Goal: Task Accomplishment & Management: Manage account settings

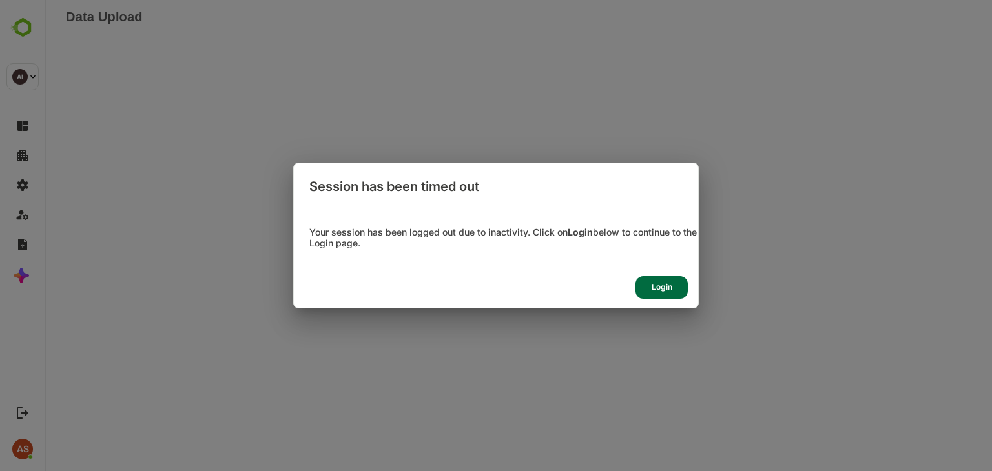
click at [663, 288] on div "Login" at bounding box center [662, 287] width 52 height 23
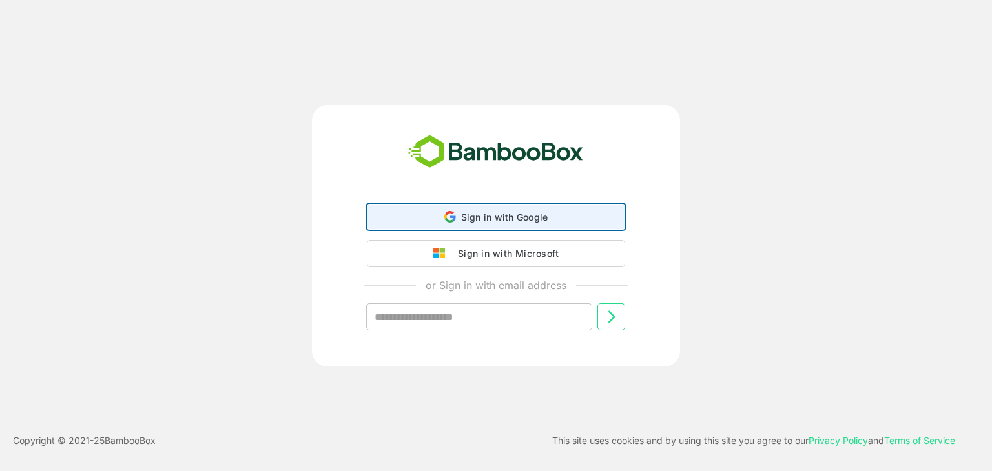
click at [449, 218] on icon at bounding box center [450, 217] width 12 height 12
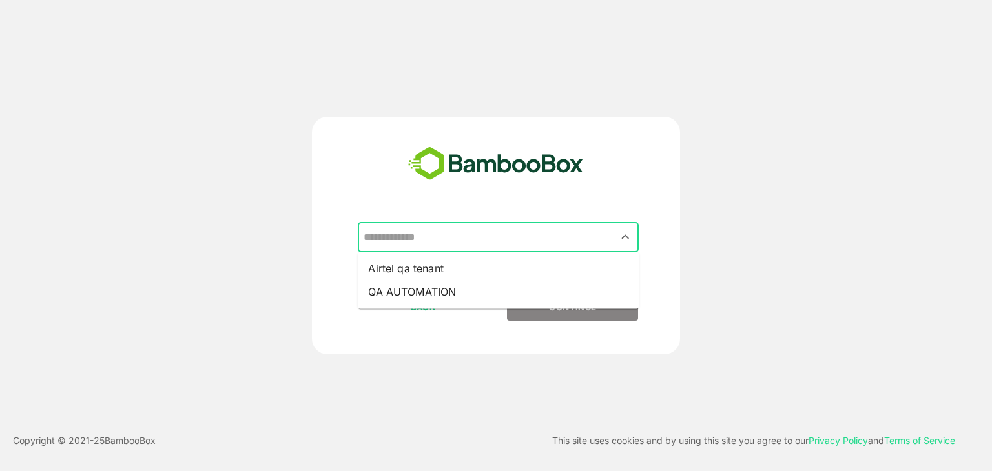
click at [450, 243] on input "text" at bounding box center [498, 237] width 276 height 25
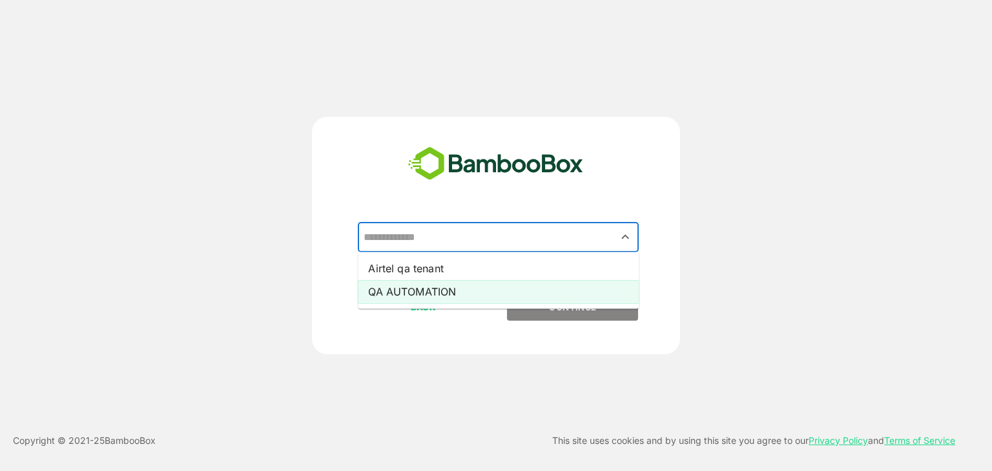
click at [442, 298] on li "QA AUTOMATION" at bounding box center [498, 291] width 281 height 23
type input "**********"
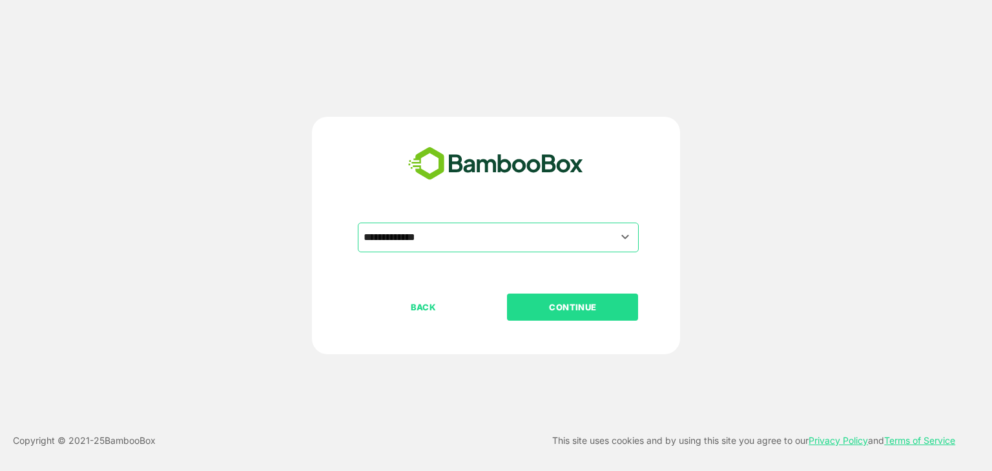
click at [522, 310] on p "CONTINUE" at bounding box center [572, 307] width 129 height 14
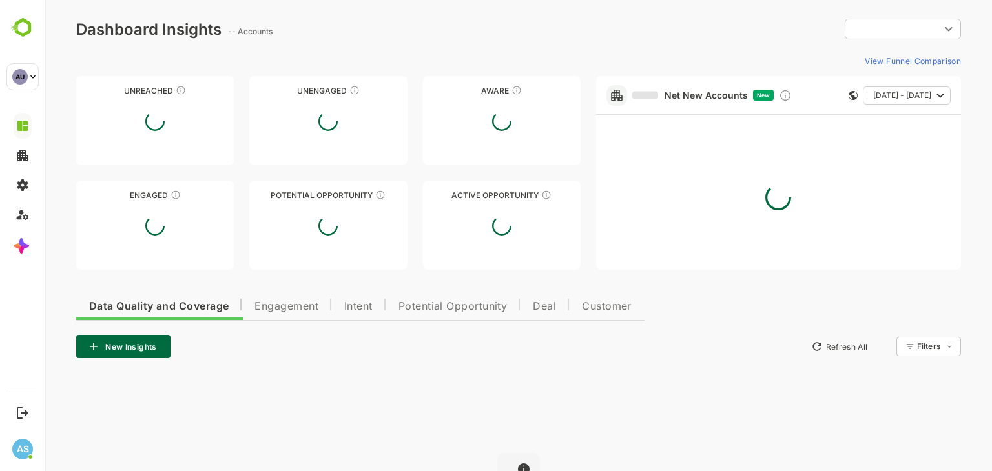
type input "**********"
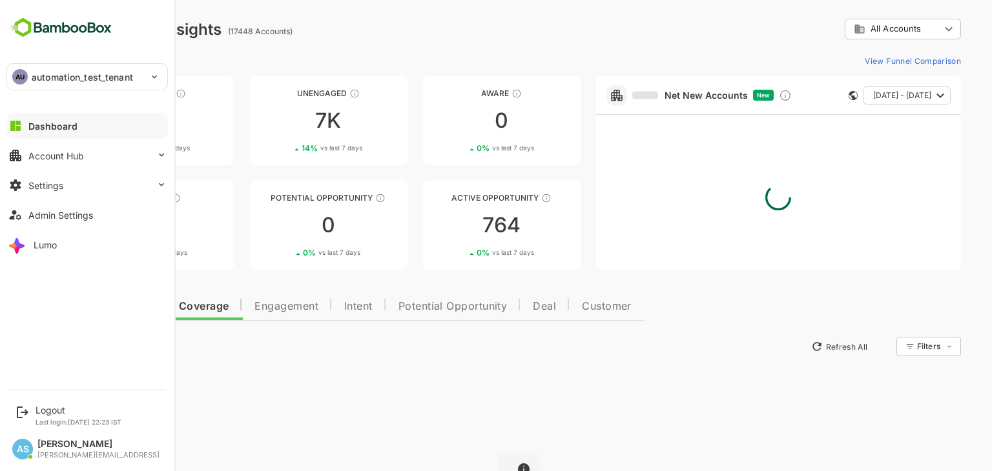
click at [32, 78] on p "automation_test_tenant" at bounding box center [82, 77] width 101 height 14
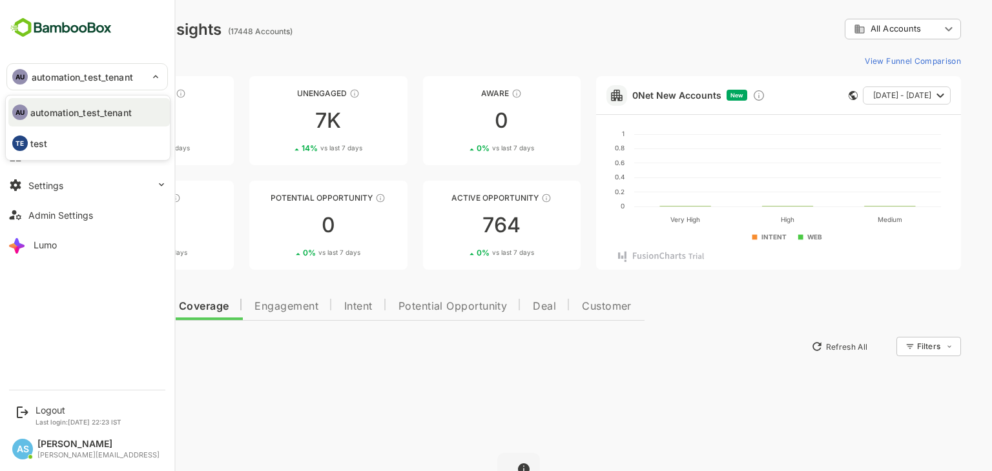
click at [204, 355] on div at bounding box center [496, 235] width 992 height 471
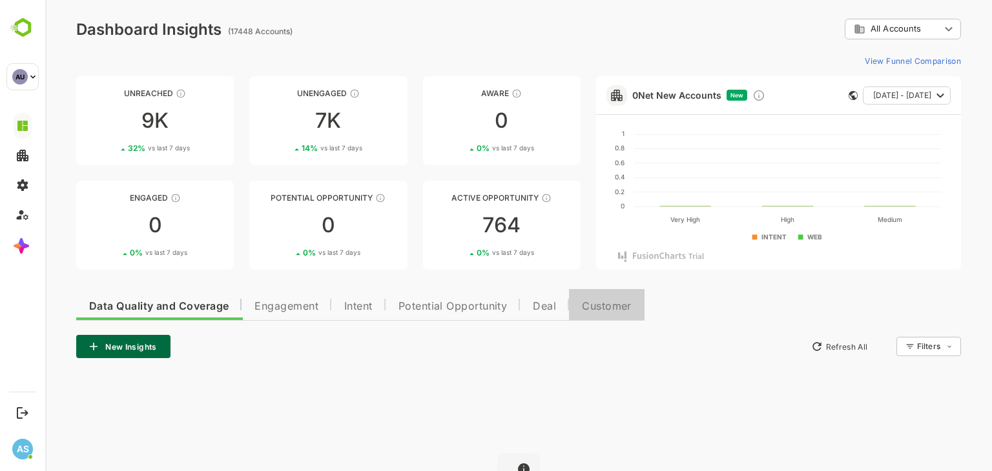
click at [610, 312] on span "Customer" at bounding box center [607, 307] width 50 height 10
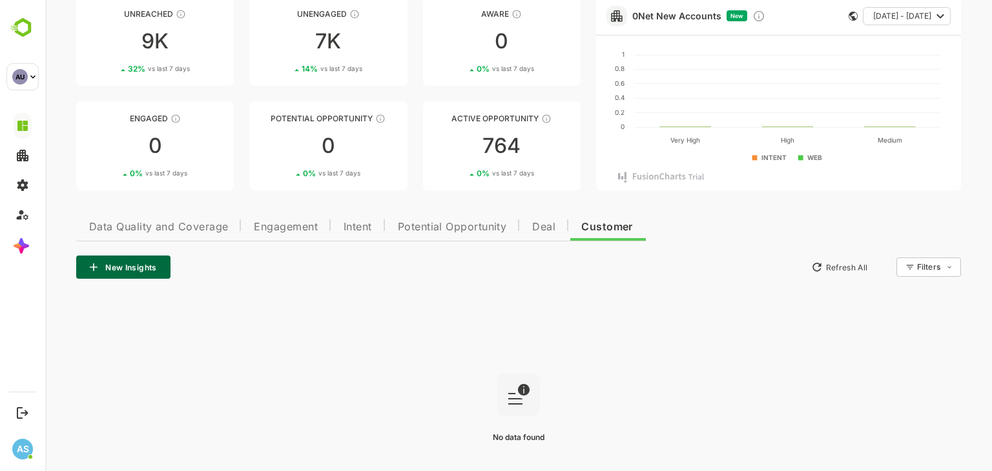
scroll to position [80, 0]
click at [537, 232] on span "Deal" at bounding box center [543, 227] width 23 height 10
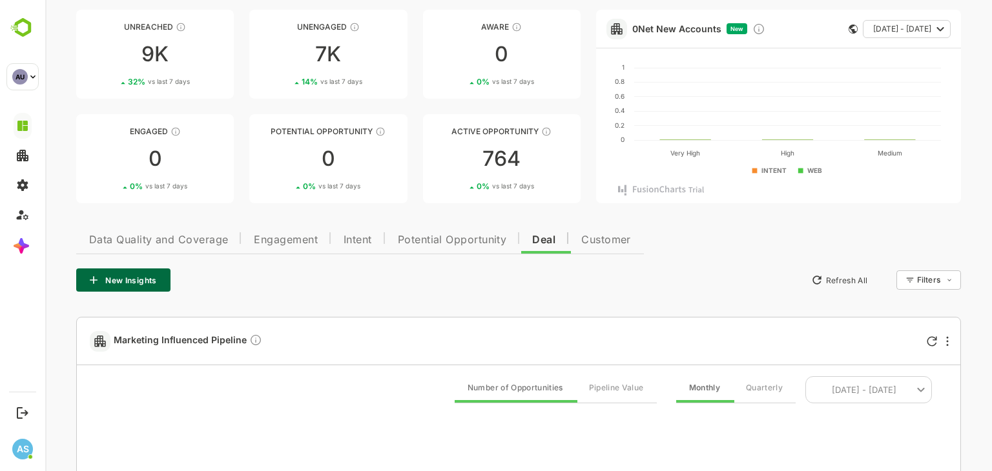
scroll to position [66, 0]
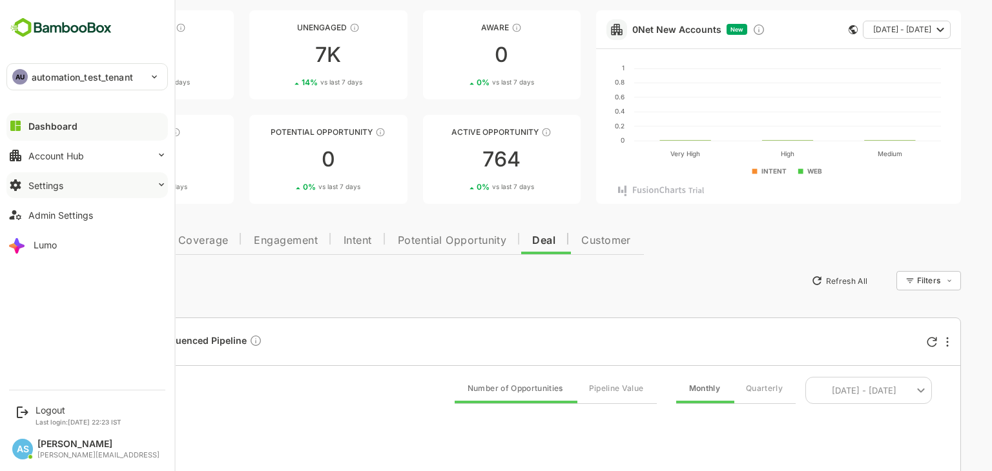
click at [61, 181] on div "Settings" at bounding box center [45, 185] width 35 height 11
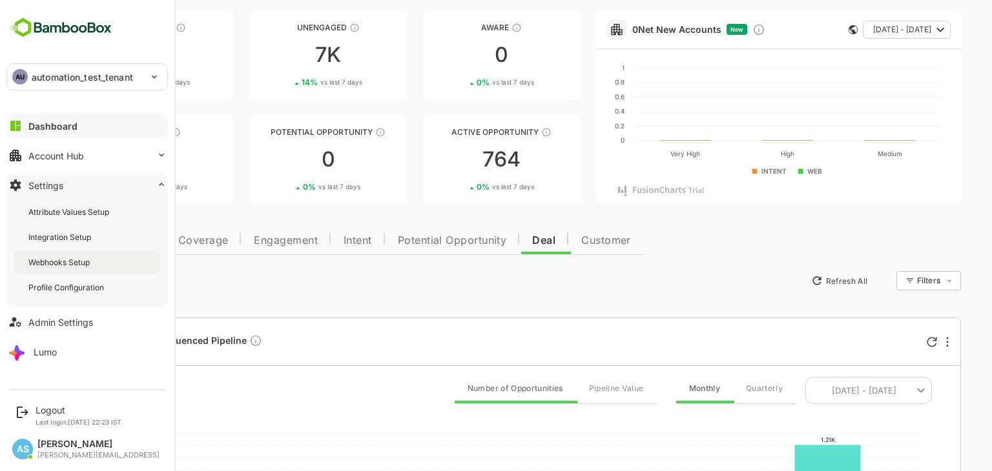
click at [69, 262] on div "Webhooks Setup" at bounding box center [60, 262] width 64 height 11
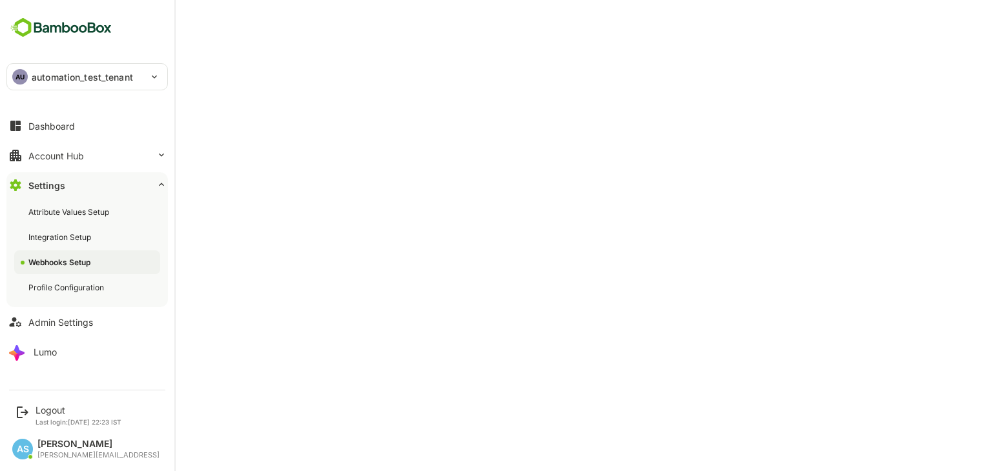
click at [152, 72] on div "AU automation_test_tenant" at bounding box center [87, 77] width 160 height 26
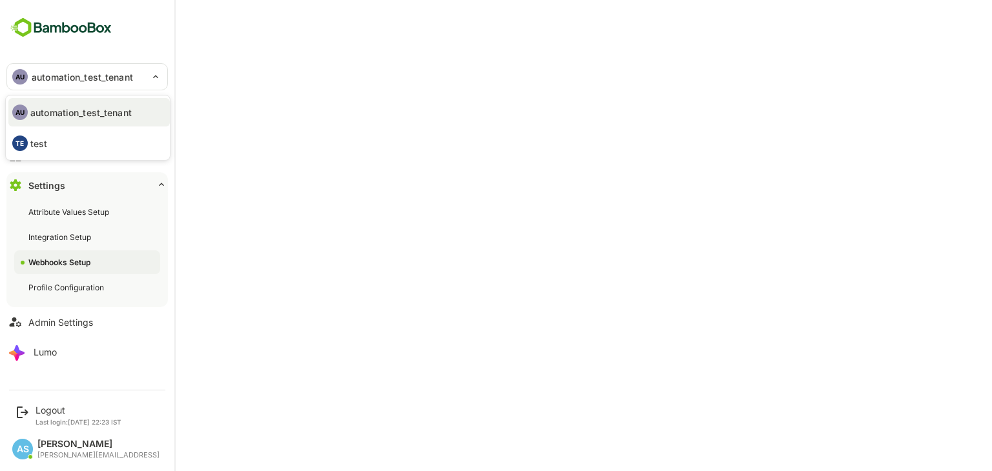
drag, startPoint x: 90, startPoint y: 160, endPoint x: 90, endPoint y: 150, distance: 9.0
click at [90, 150] on ul "AU automation_test_tenant TE test" at bounding box center [88, 128] width 164 height 65
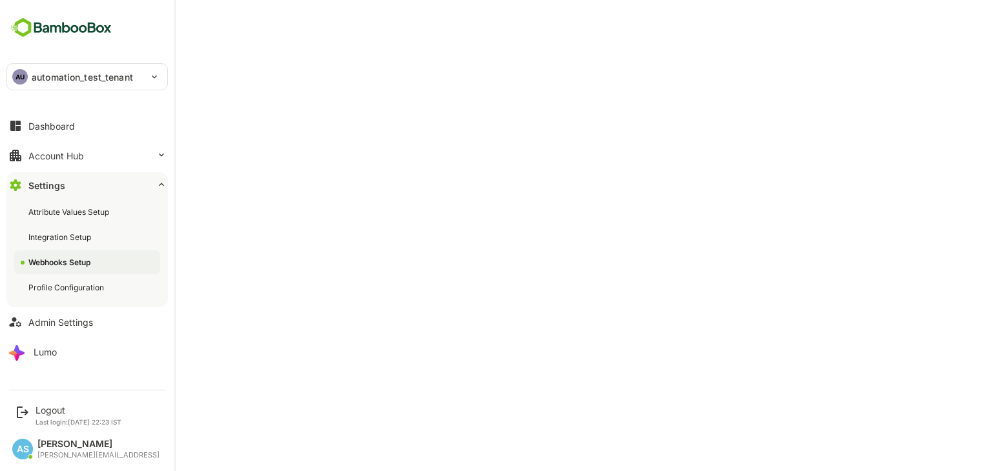
click at [152, 81] on div "AU automation_test_tenant" at bounding box center [87, 77] width 160 height 26
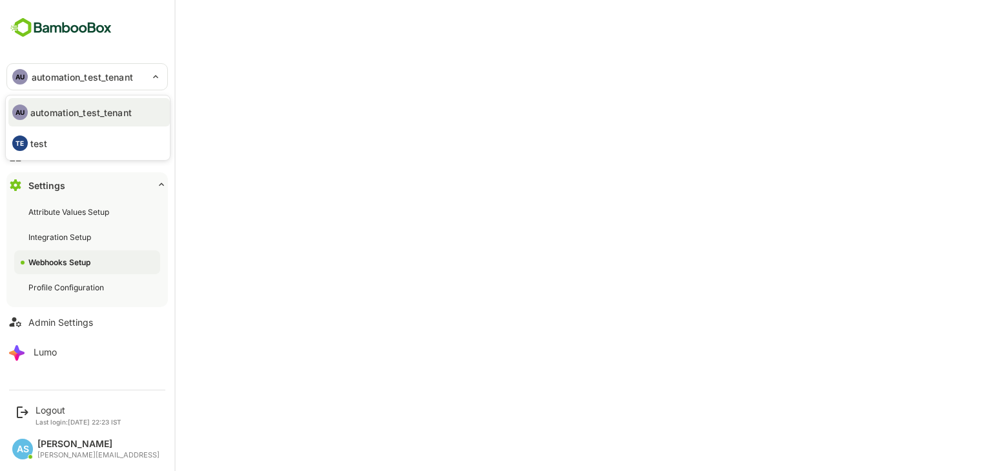
click at [117, 138] on li "TE test" at bounding box center [88, 143] width 161 height 28
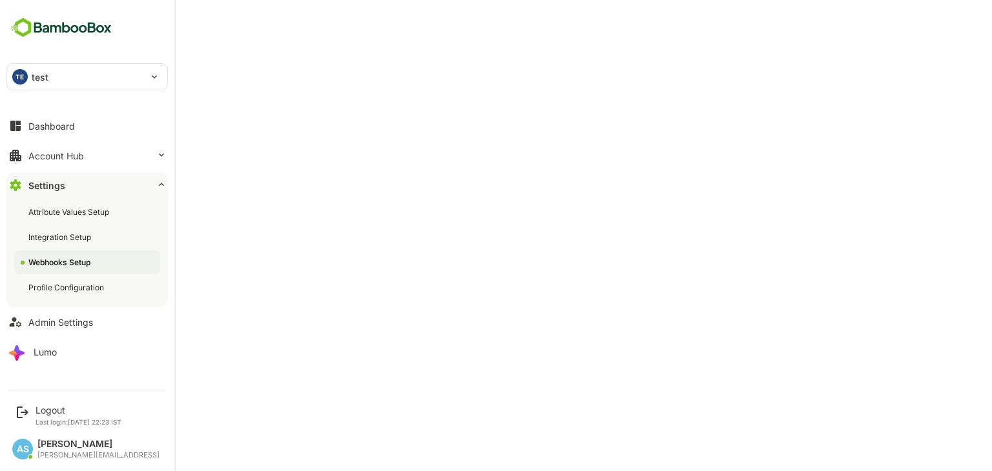
click at [138, 76] on div "TE test" at bounding box center [79, 77] width 145 height 26
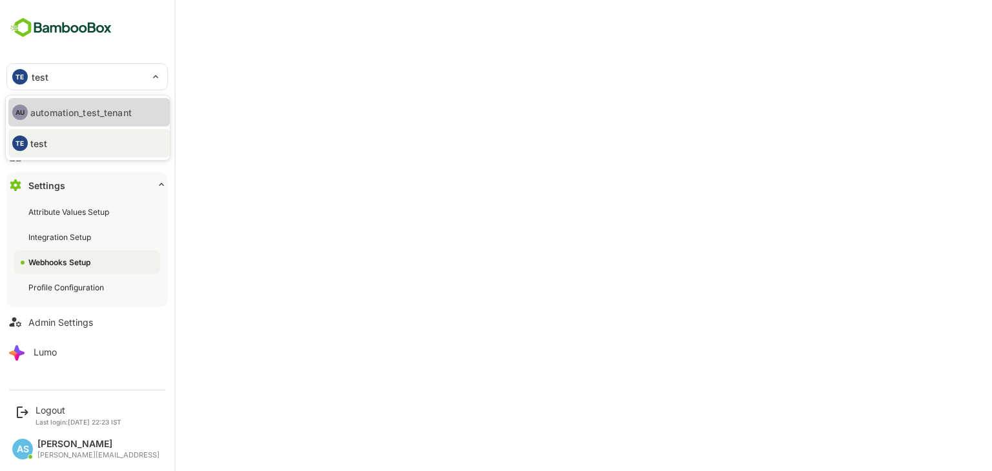
click at [127, 112] on p "automation_test_tenant" at bounding box center [80, 113] width 101 height 14
type input "**********"
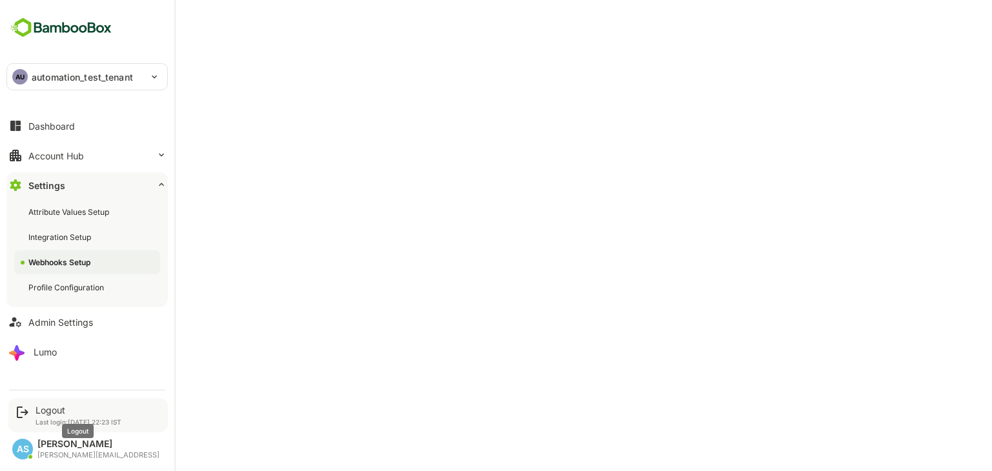
click at [65, 414] on div "Logout" at bounding box center [79, 410] width 86 height 11
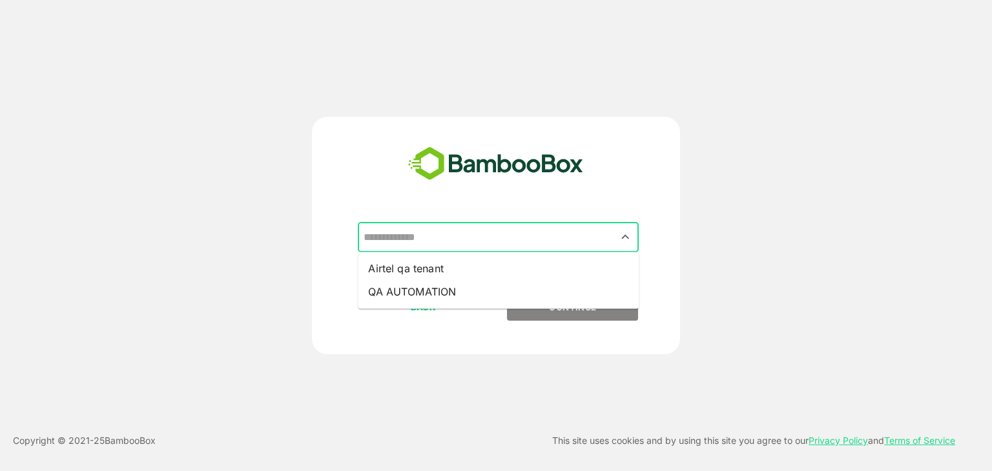
click at [490, 249] on input "text" at bounding box center [498, 237] width 276 height 25
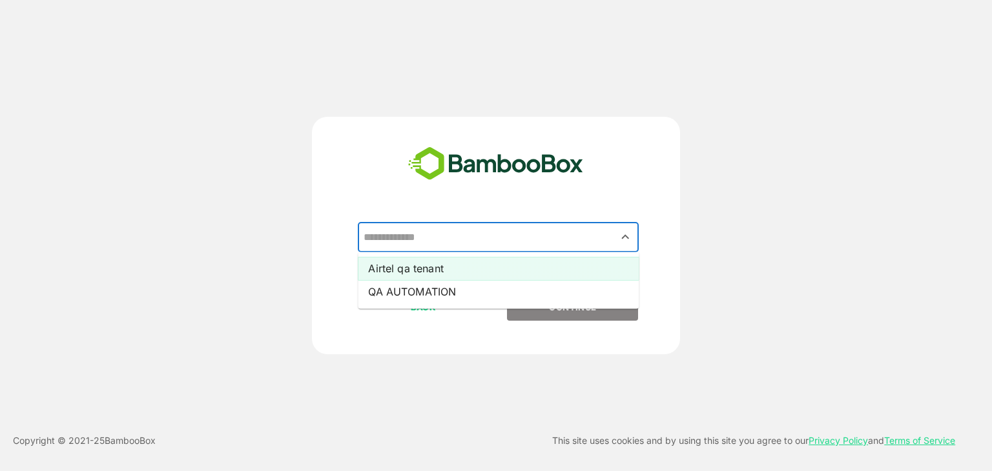
click at [470, 274] on li "Airtel qa tenant" at bounding box center [498, 268] width 281 height 23
type input "**********"
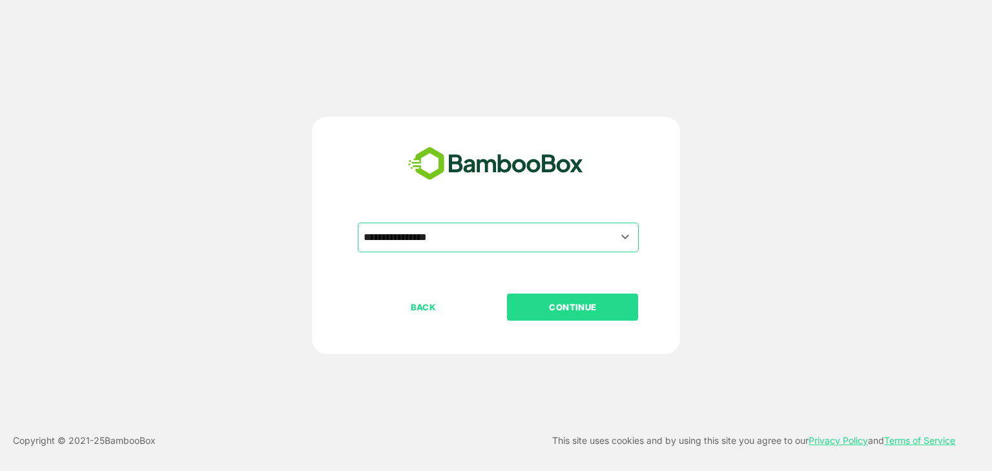
click at [538, 300] on p "CONTINUE" at bounding box center [572, 307] width 129 height 14
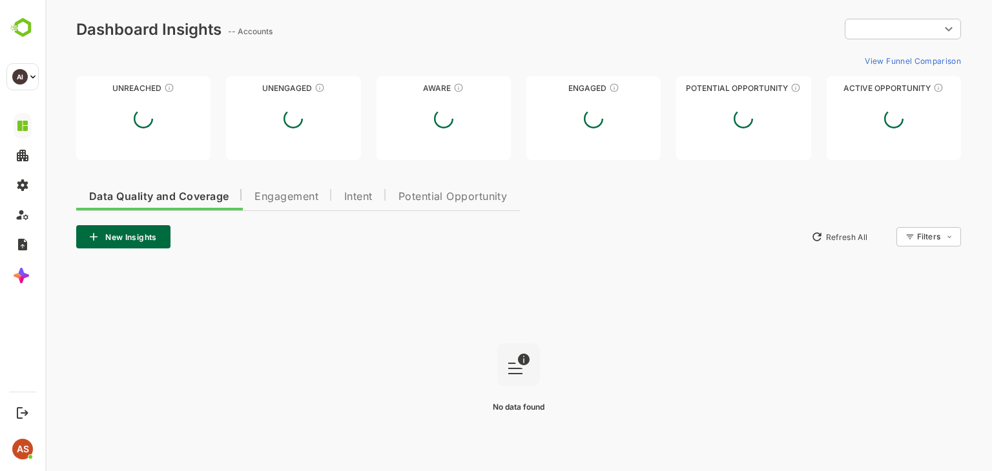
type input "**********"
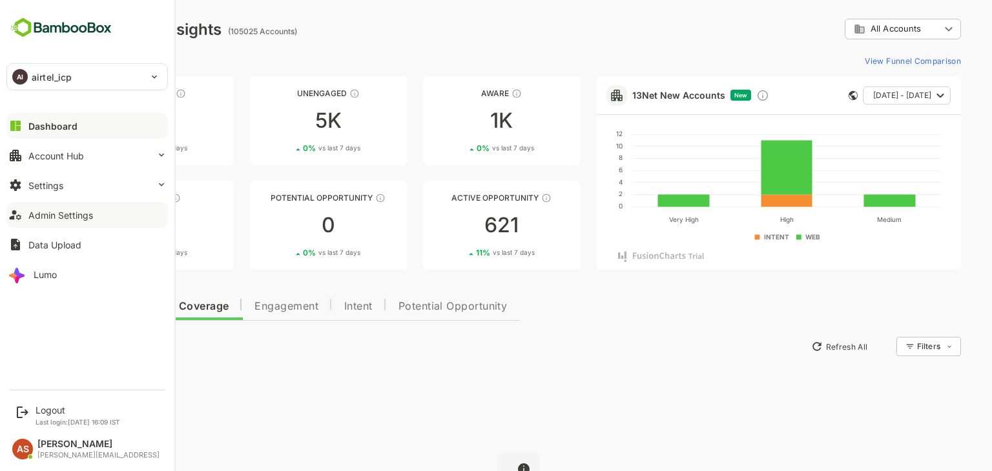
click at [45, 212] on div "Admin Settings" at bounding box center [60, 215] width 65 height 11
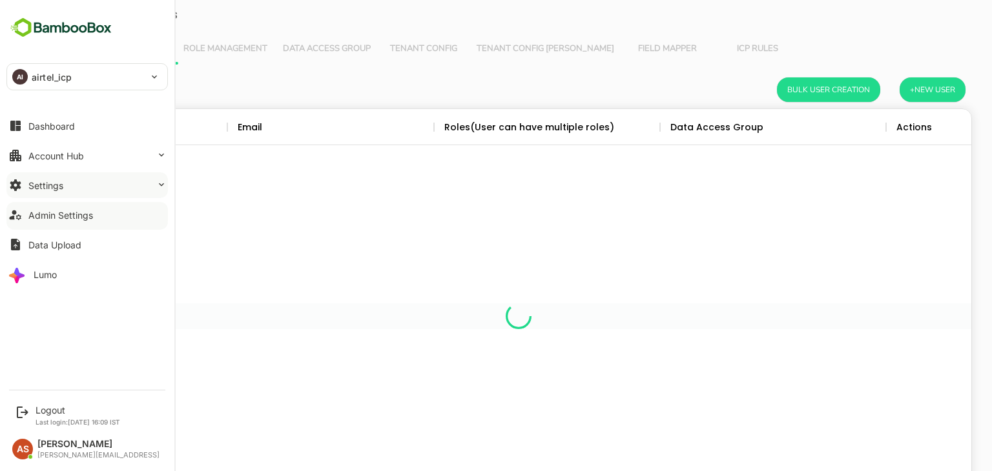
scroll to position [369, 886]
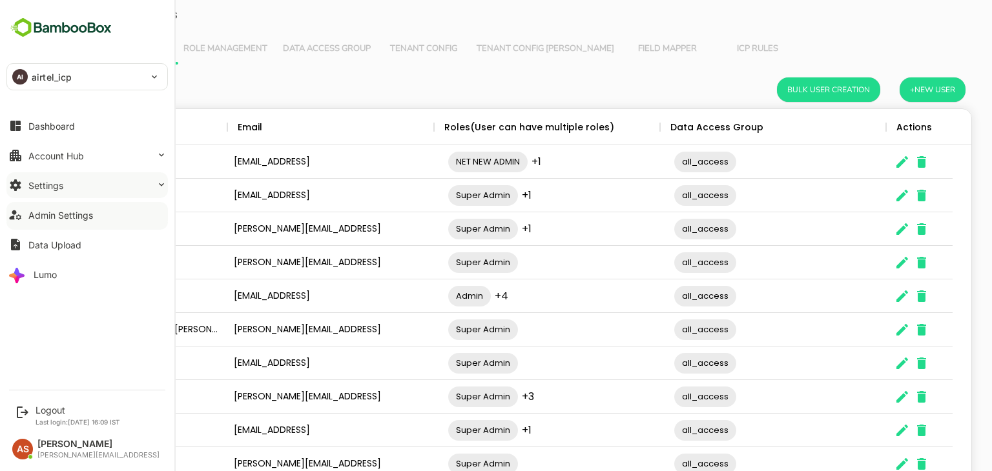
click at [51, 190] on div "Settings" at bounding box center [45, 185] width 35 height 11
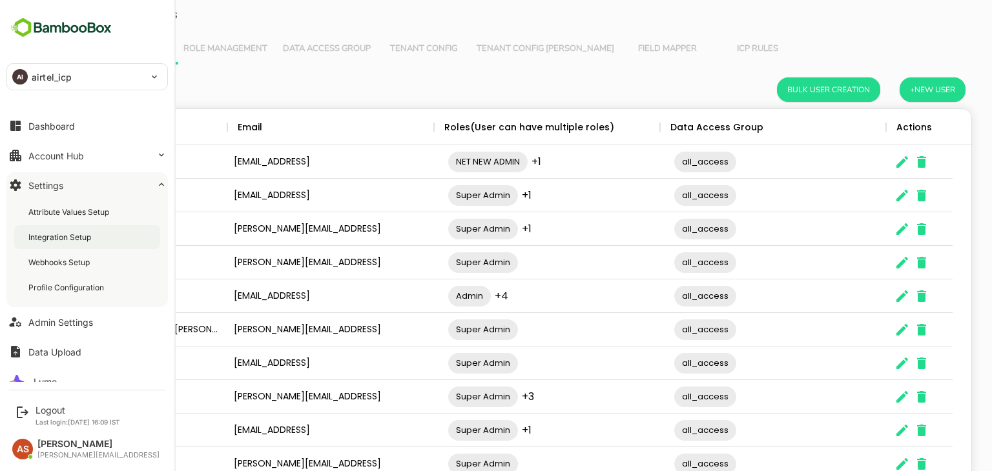
click at [81, 231] on div "Integration Setup" at bounding box center [87, 237] width 146 height 24
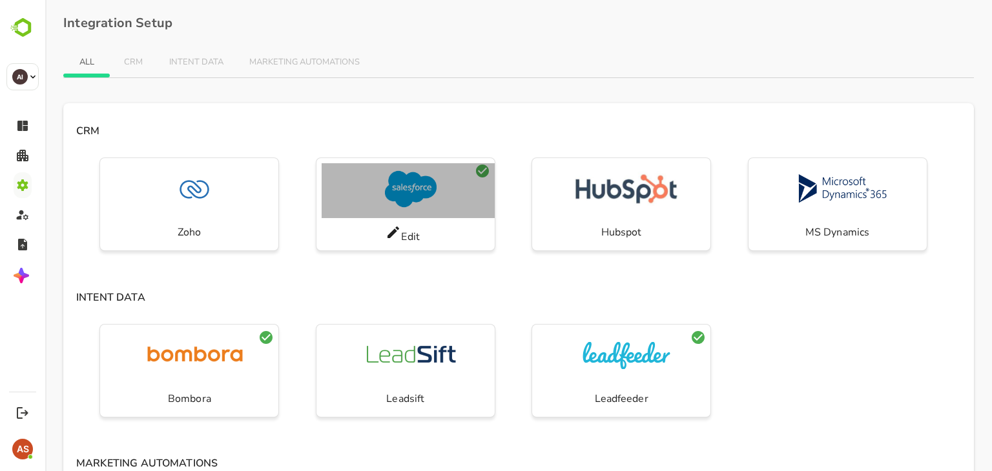
click at [460, 183] on div "button" at bounding box center [411, 190] width 178 height 55
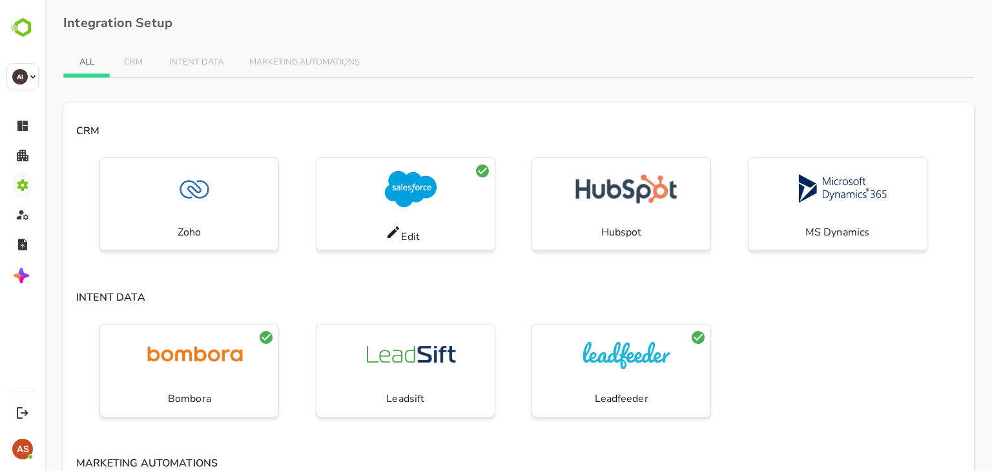
click at [416, 229] on div "Edit" at bounding box center [403, 235] width 34 height 20
click at [395, 233] on icon at bounding box center [394, 233] width 16 height 16
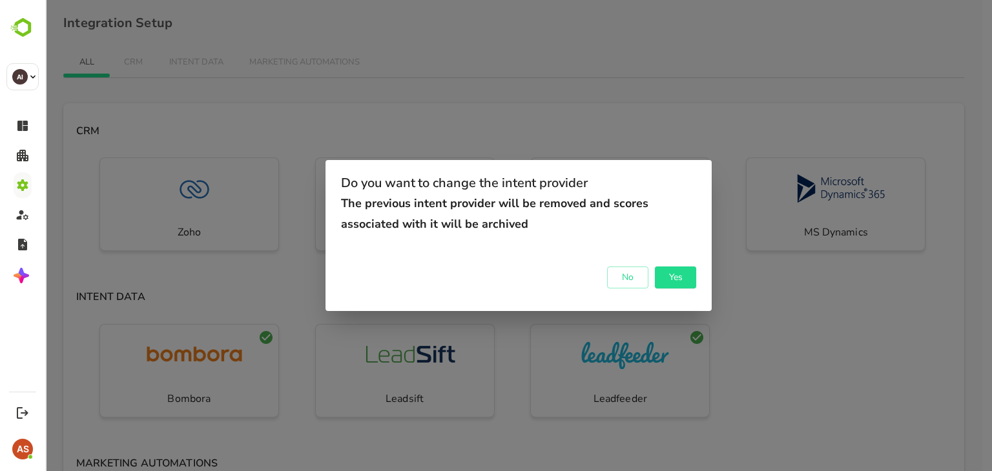
click at [654, 122] on div "Do you want to change the intent provider The previous intent provider will be …" at bounding box center [518, 235] width 947 height 471
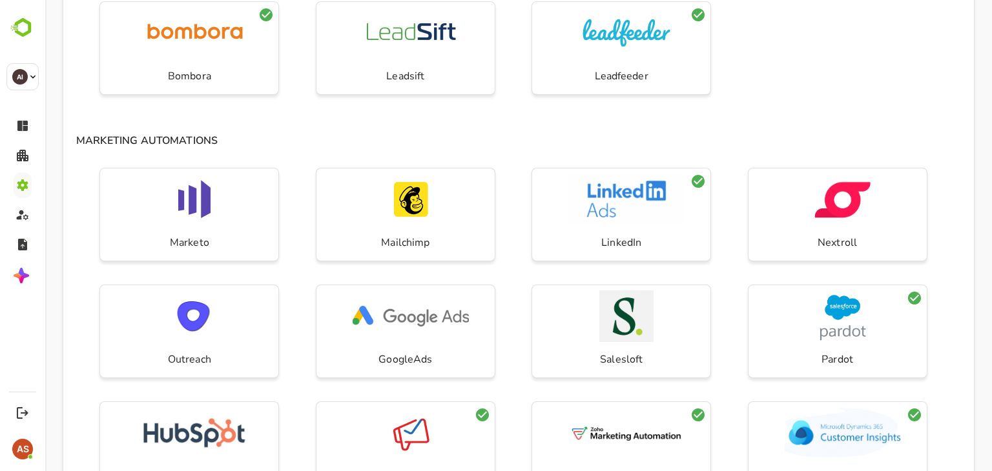
scroll to position [346, 0]
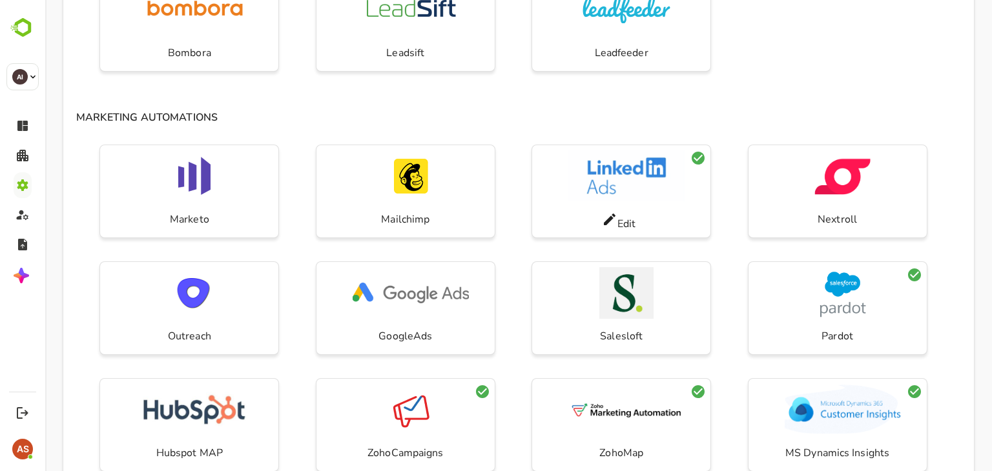
click at [612, 218] on icon at bounding box center [610, 220] width 16 height 16
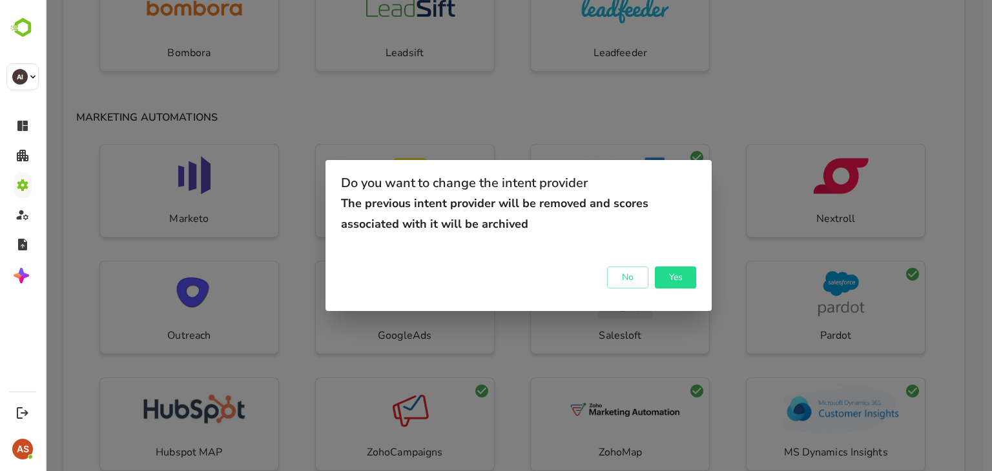
click at [687, 122] on div "Do you want to change the intent provider The previous intent provider will be …" at bounding box center [518, 235] width 947 height 471
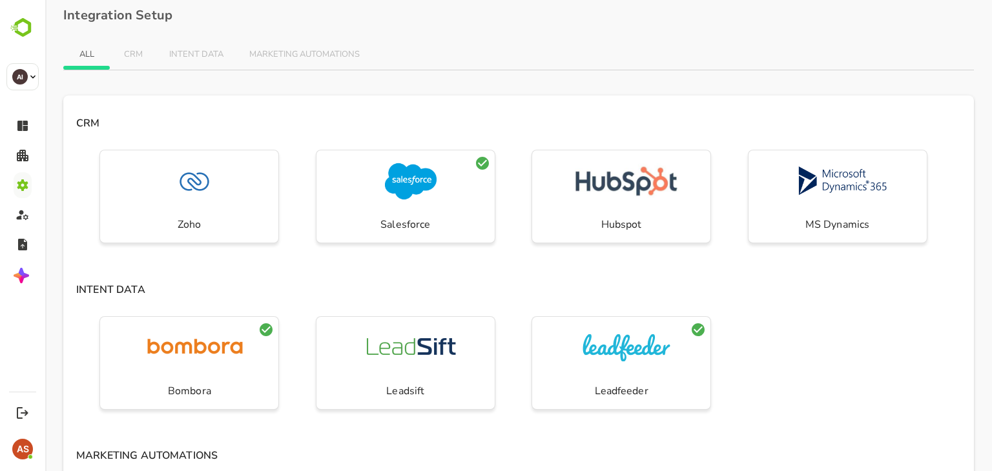
scroll to position [0, 0]
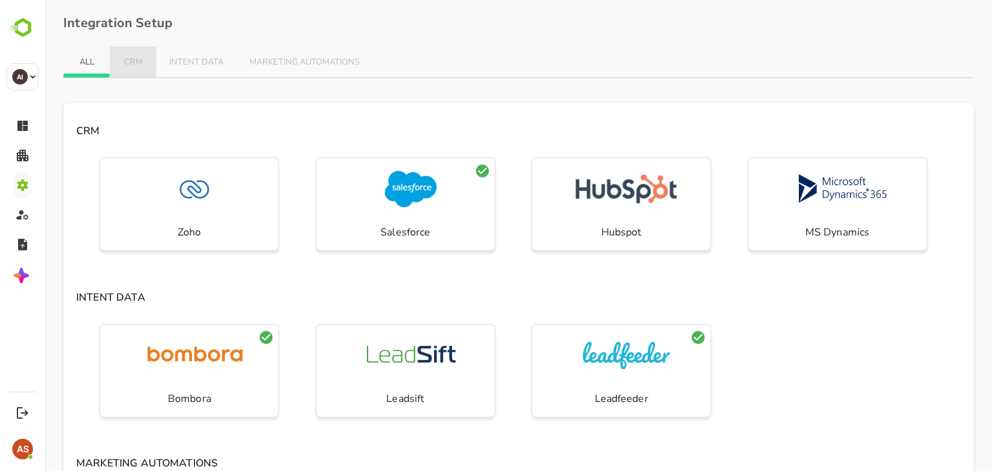
click at [141, 52] on button "CRM" at bounding box center [133, 62] width 47 height 31
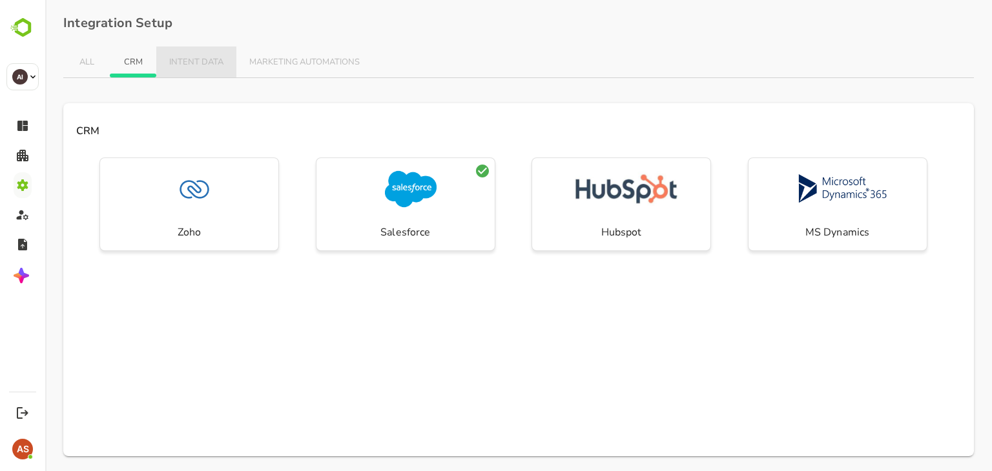
click at [199, 62] on span "INTENT DATA" at bounding box center [196, 62] width 54 height 10
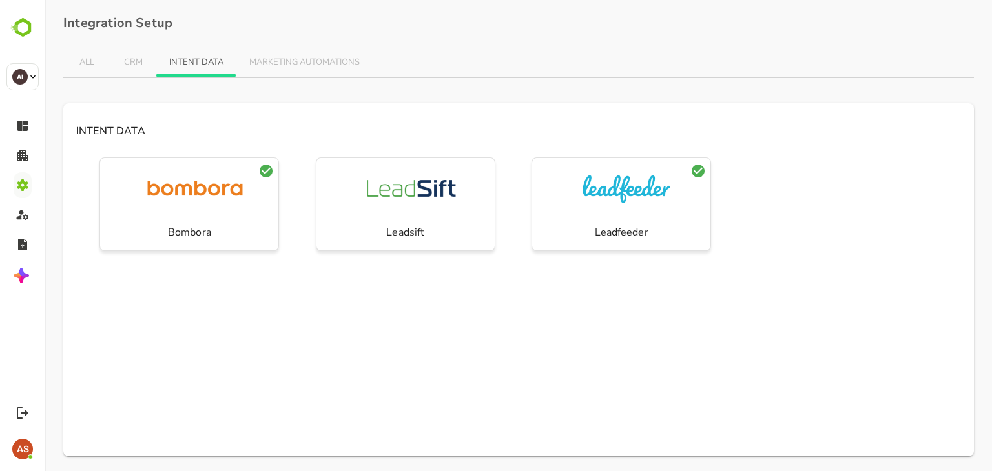
click at [285, 65] on span "MARKETING AUTOMATIONS" at bounding box center [304, 62] width 110 height 10
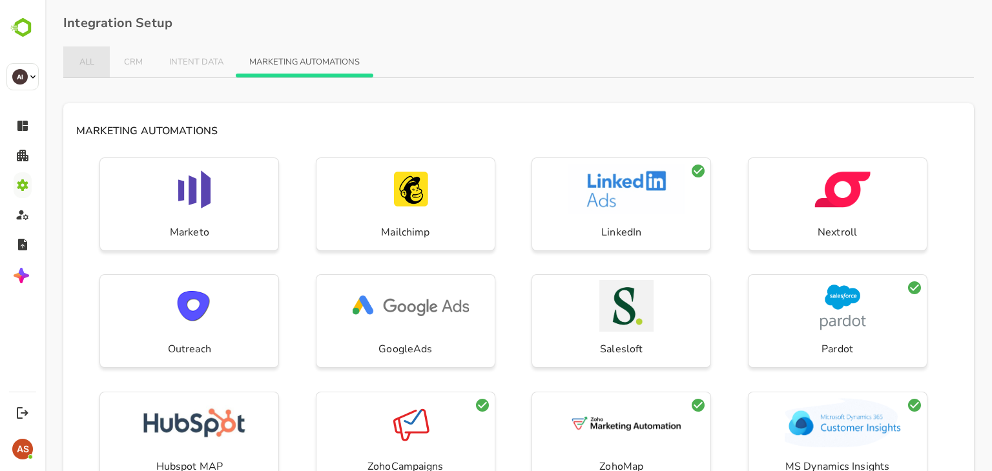
click at [90, 57] on span "ALL" at bounding box center [86, 62] width 21 height 10
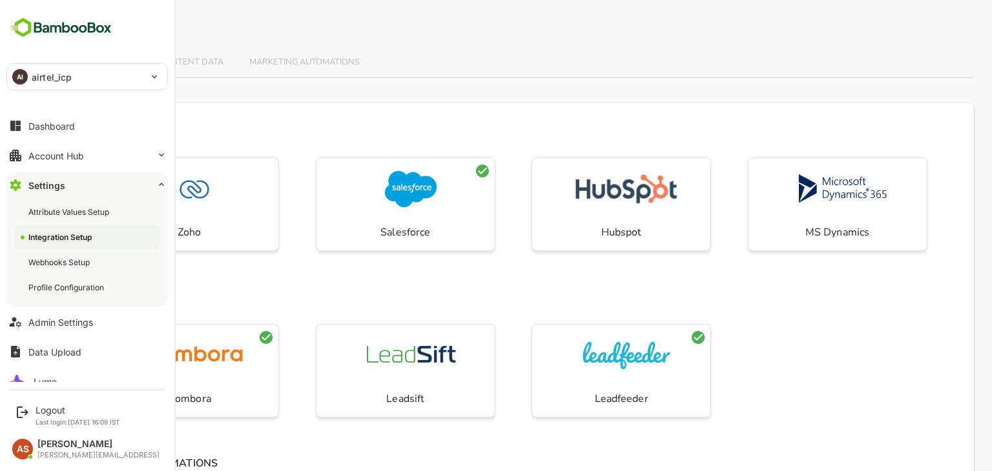
click at [88, 241] on div "Integration Setup" at bounding box center [61, 237] width 66 height 11
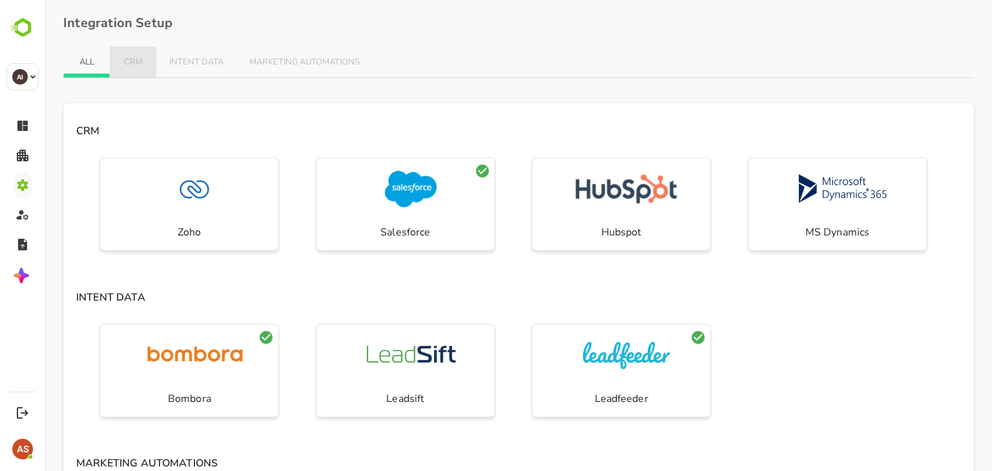
click at [129, 54] on button "CRM" at bounding box center [133, 62] width 47 height 31
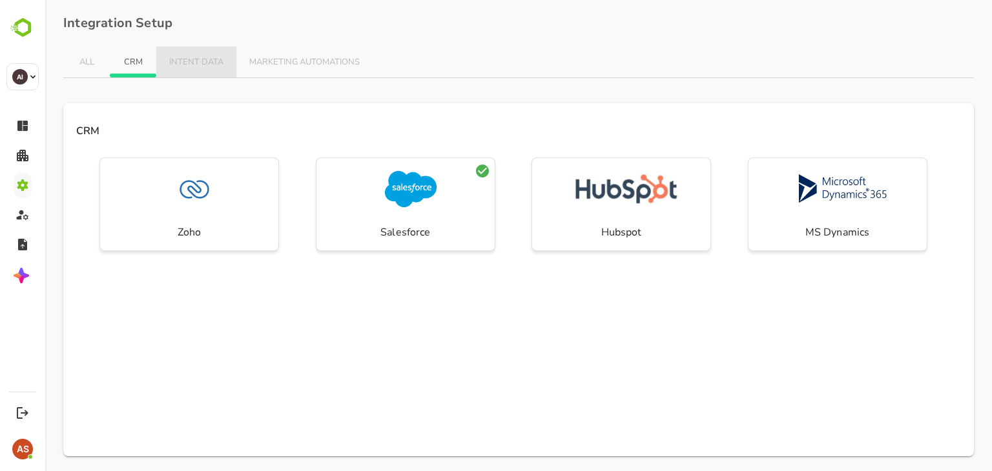
click at [223, 61] on button "INTENT DATA" at bounding box center [196, 62] width 80 height 31
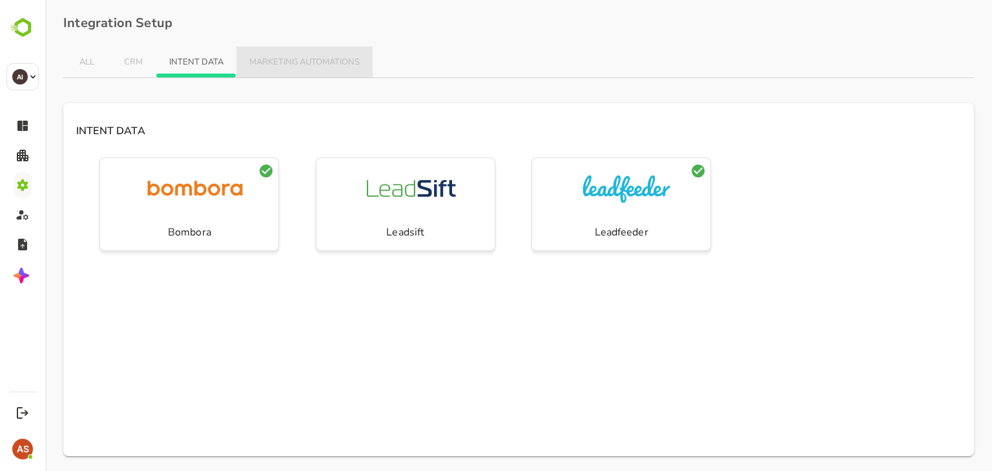
click at [285, 63] on span "MARKETING AUTOMATIONS" at bounding box center [304, 62] width 110 height 10
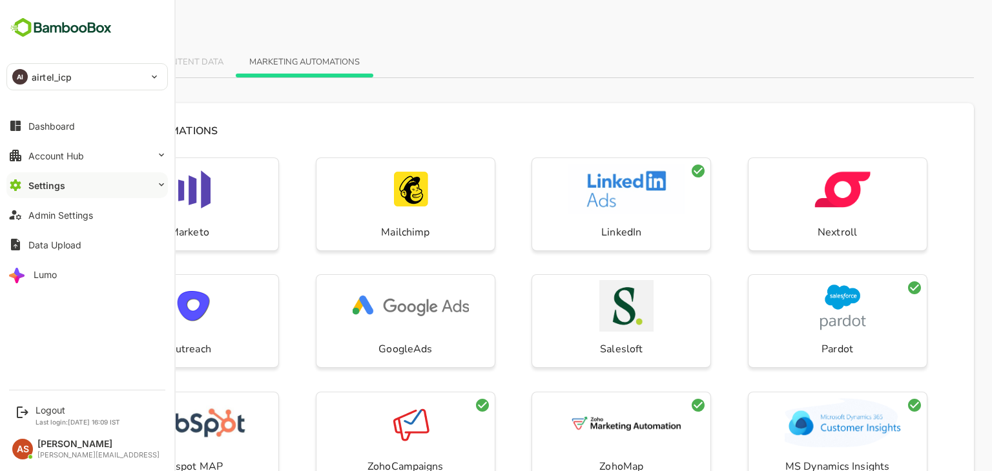
click at [114, 187] on button "Settings" at bounding box center [86, 185] width 161 height 26
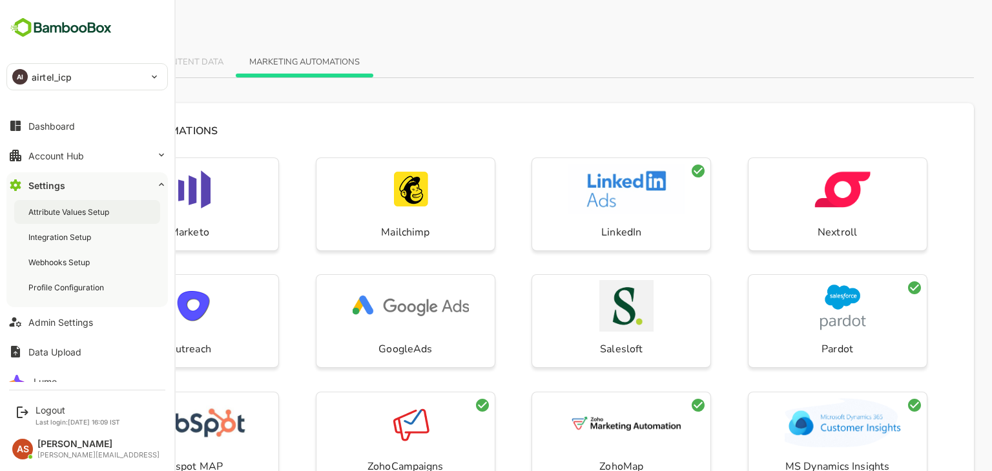
click at [82, 218] on div "Attribute Values Setup" at bounding box center [87, 212] width 146 height 24
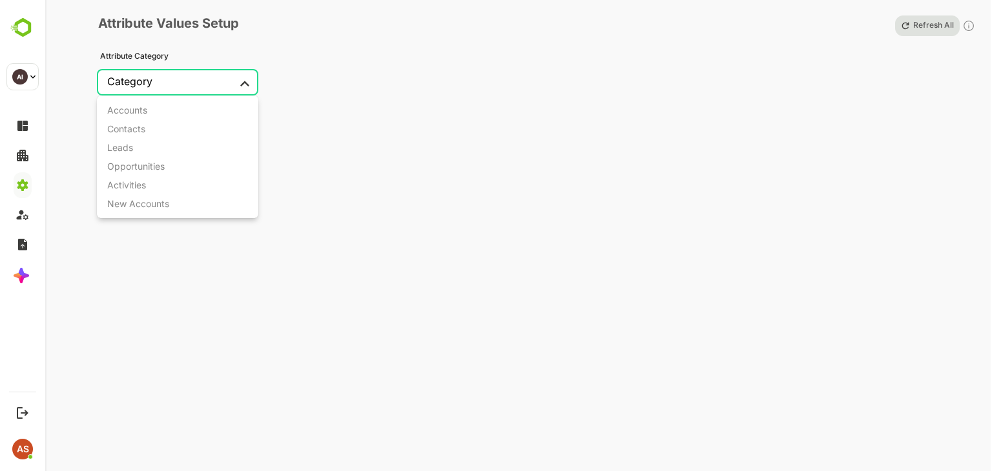
click at [245, 87] on body "**********" at bounding box center [496, 235] width 992 height 471
click at [445, 295] on div at bounding box center [496, 235] width 992 height 471
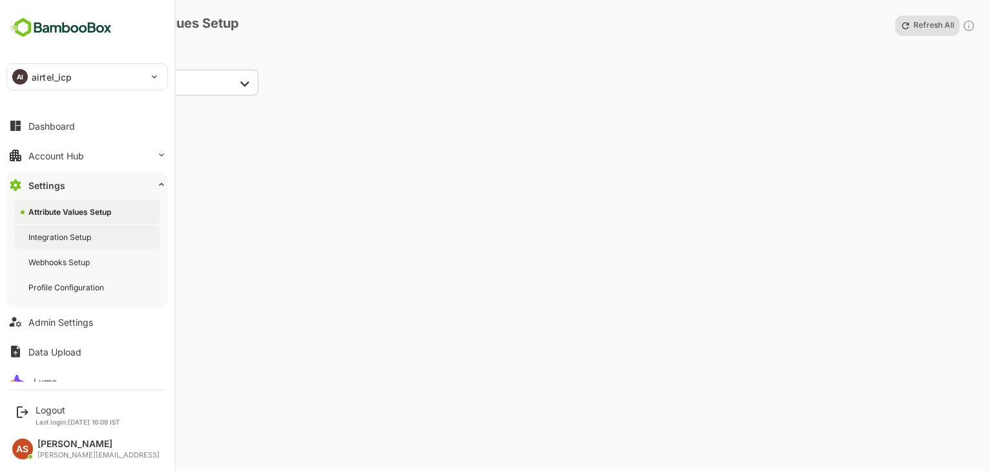
click at [59, 238] on div "Integration Setup" at bounding box center [60, 237] width 65 height 11
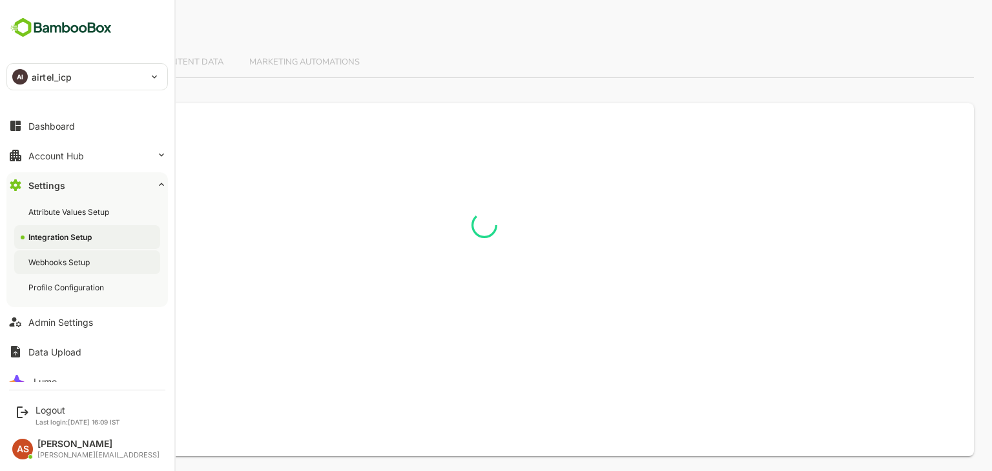
click at [67, 265] on div "Webhooks Setup" at bounding box center [60, 262] width 64 height 11
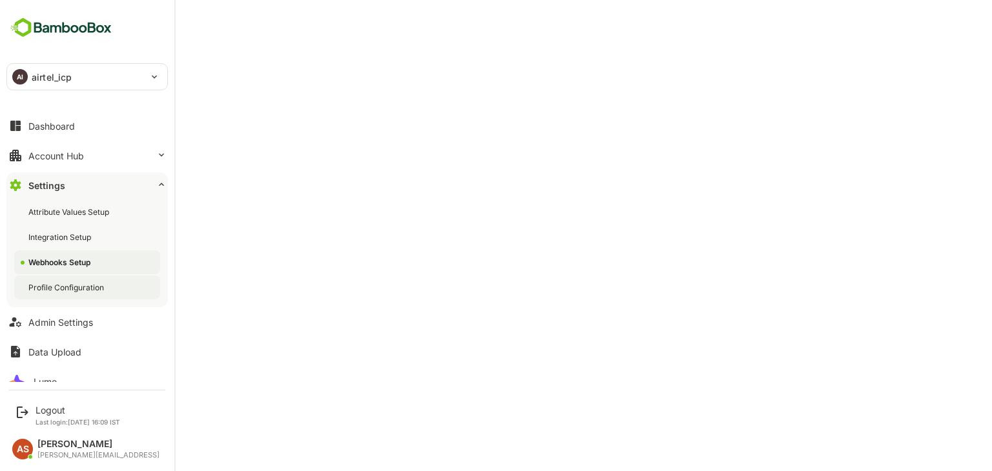
click at [68, 293] on div "Profile Configuration" at bounding box center [87, 288] width 146 height 24
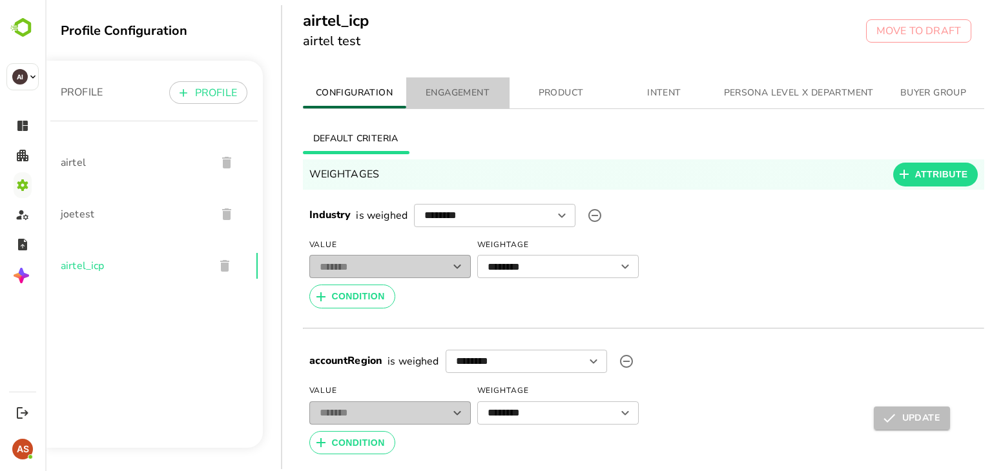
click at [483, 99] on span "ENGAGEMENT" at bounding box center [458, 93] width 88 height 16
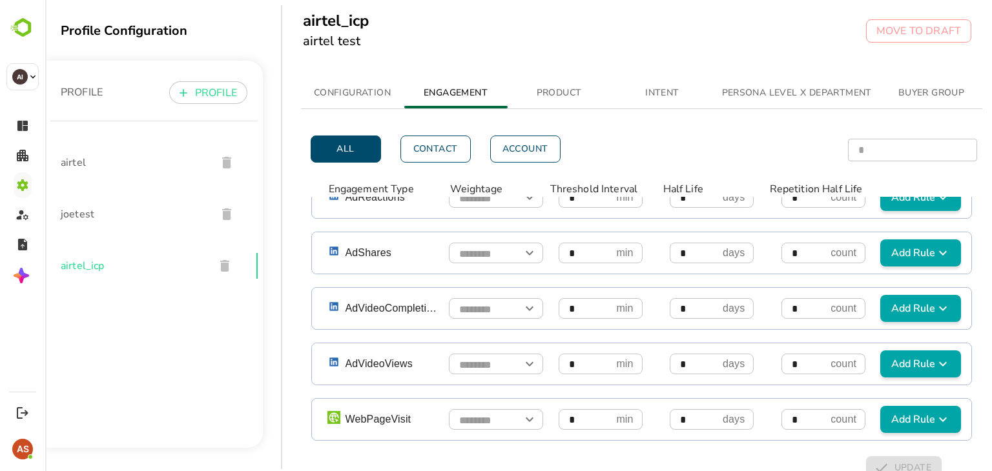
scroll to position [34, 2]
